Goal: Task Accomplishment & Management: Manage account settings

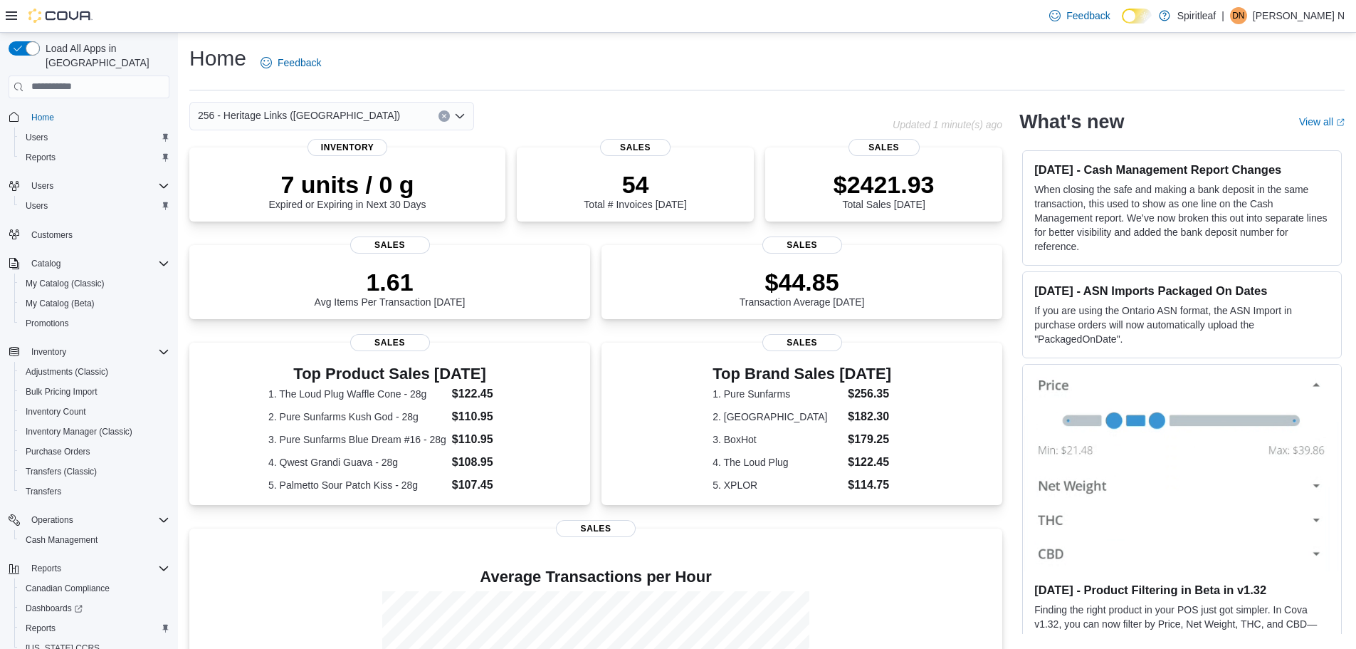
click at [1245, 13] on span "DN" at bounding box center [1238, 15] width 12 height 17
click at [1257, 135] on span "Sign Out" at bounding box center [1253, 139] width 38 height 14
